Goal: Transaction & Acquisition: Subscribe to service/newsletter

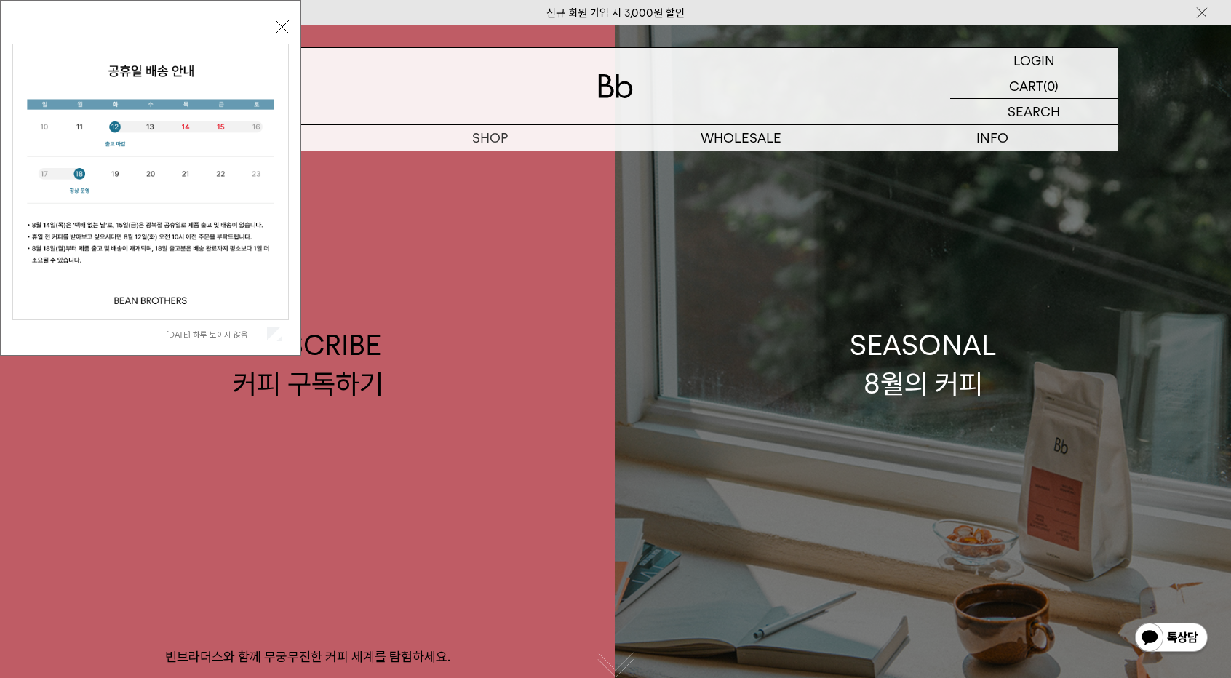
click at [996, 455] on link "SEASONAL 8월의 커피" at bounding box center [922, 364] width 615 height 678
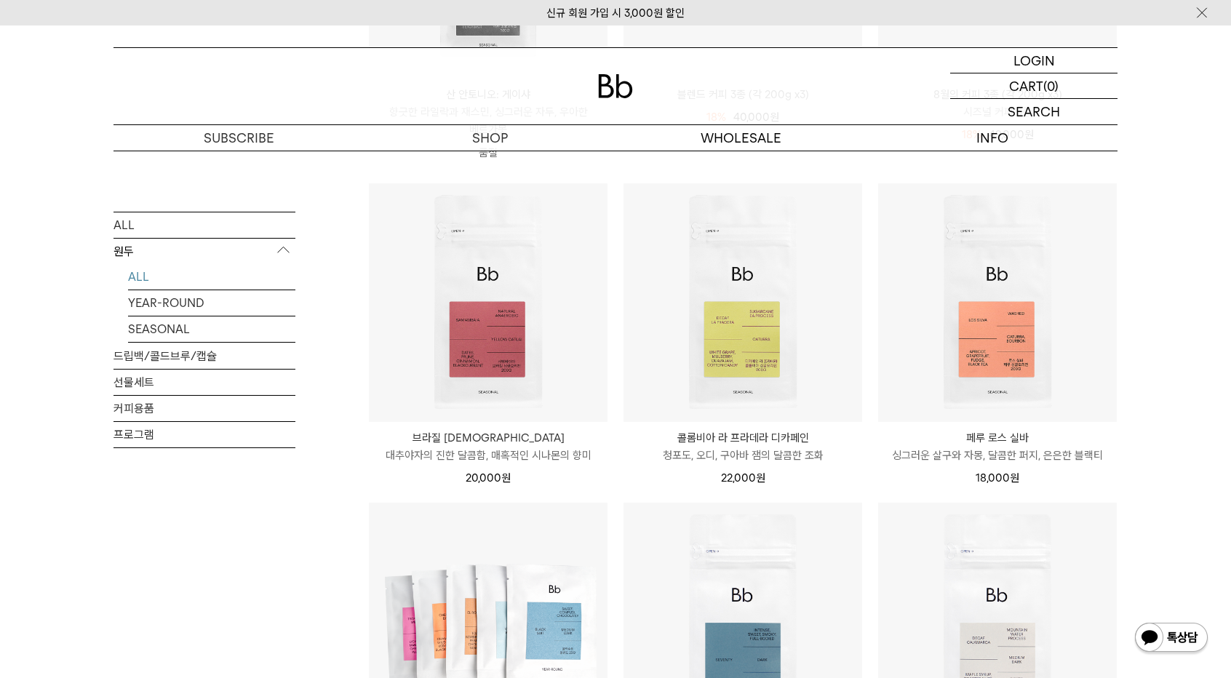
scroll to position [436, 0]
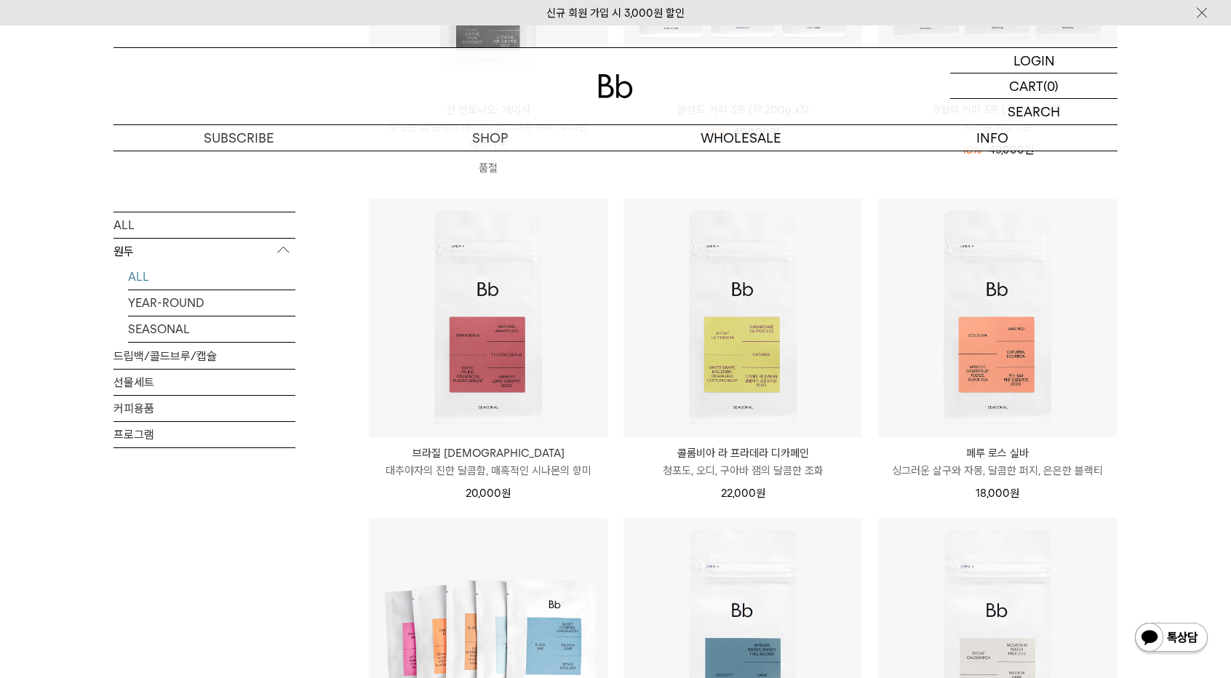
click at [601, 87] on img at bounding box center [615, 86] width 35 height 24
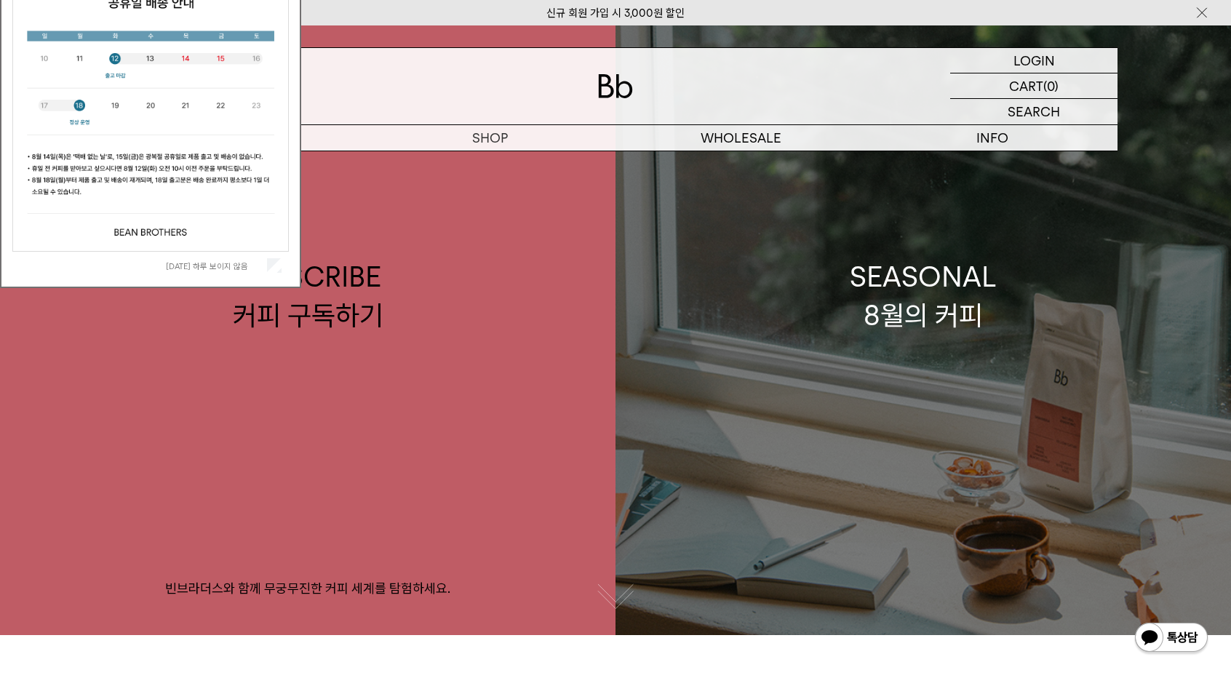
scroll to position [73, 0]
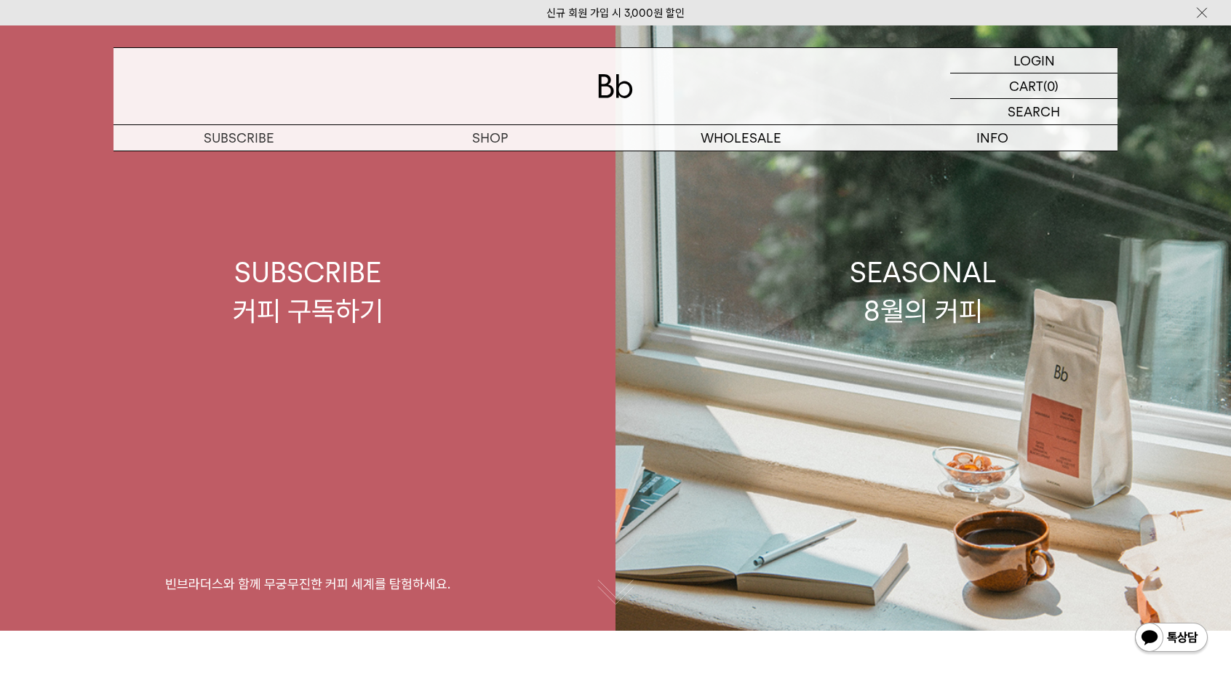
click at [518, 320] on link "SUBSCRIBE 커피 구독하기 빈브라더스와 함께 무궁무진한 커피 세계를 탐험하세요." at bounding box center [307, 292] width 615 height 678
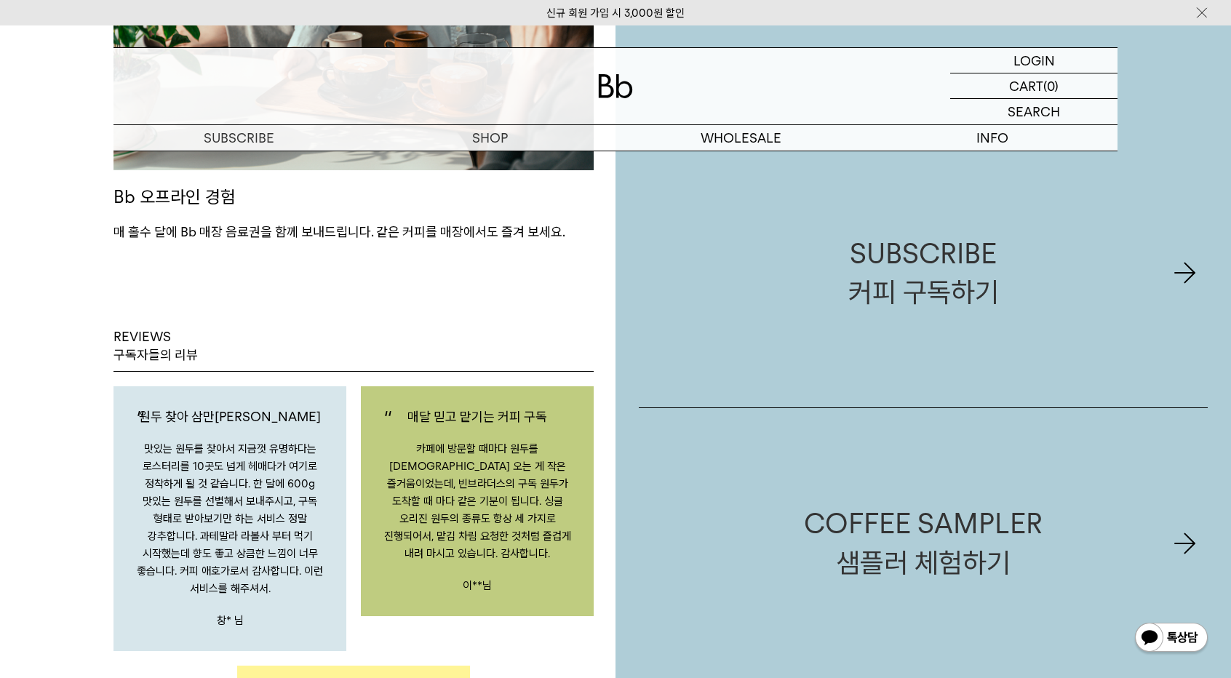
scroll to position [2401, 0]
